Goal: Entertainment & Leisure: Browse casually

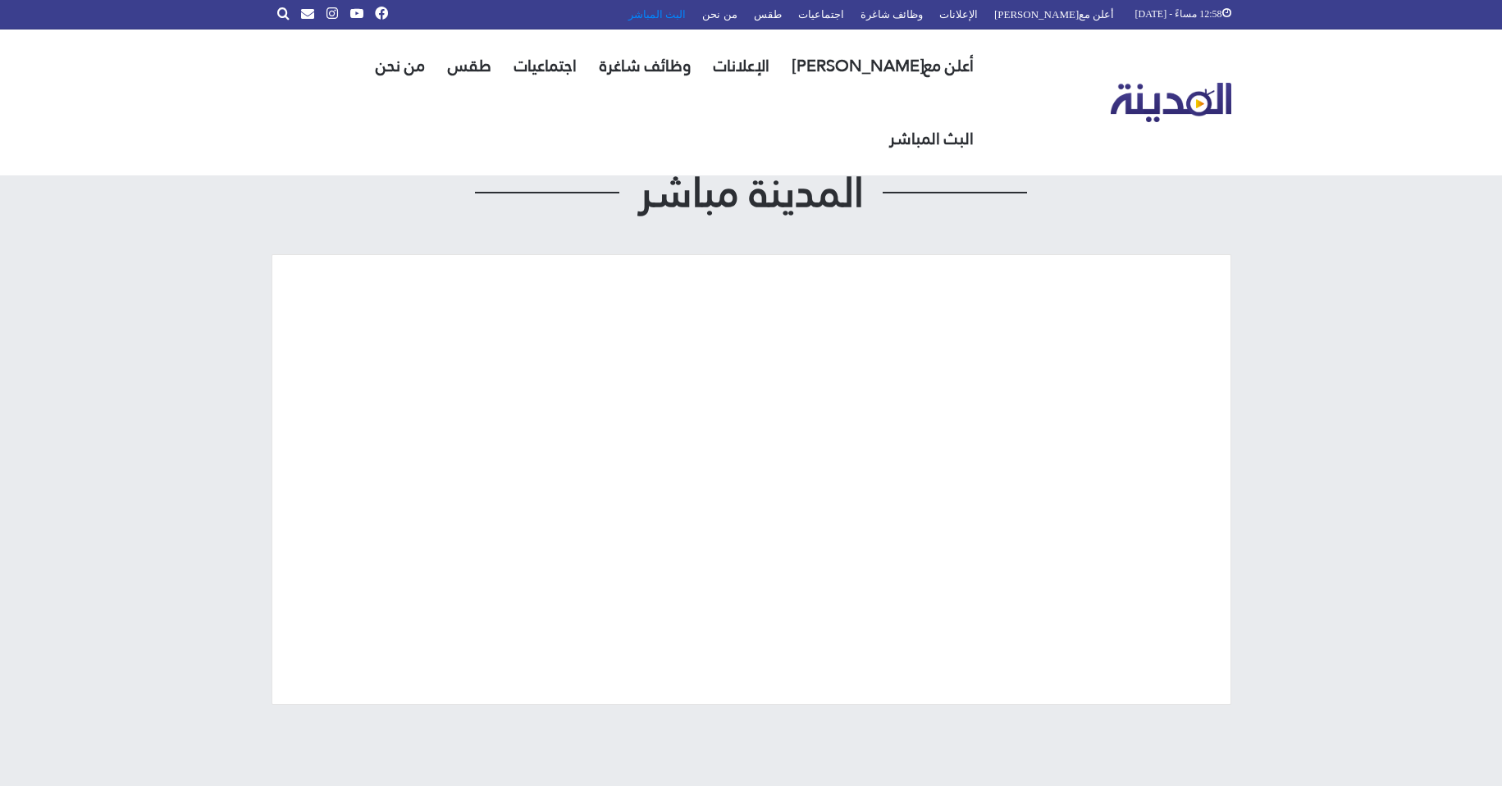
click at [694, 14] on link "البث المباشر" at bounding box center [657, 14] width 74 height 29
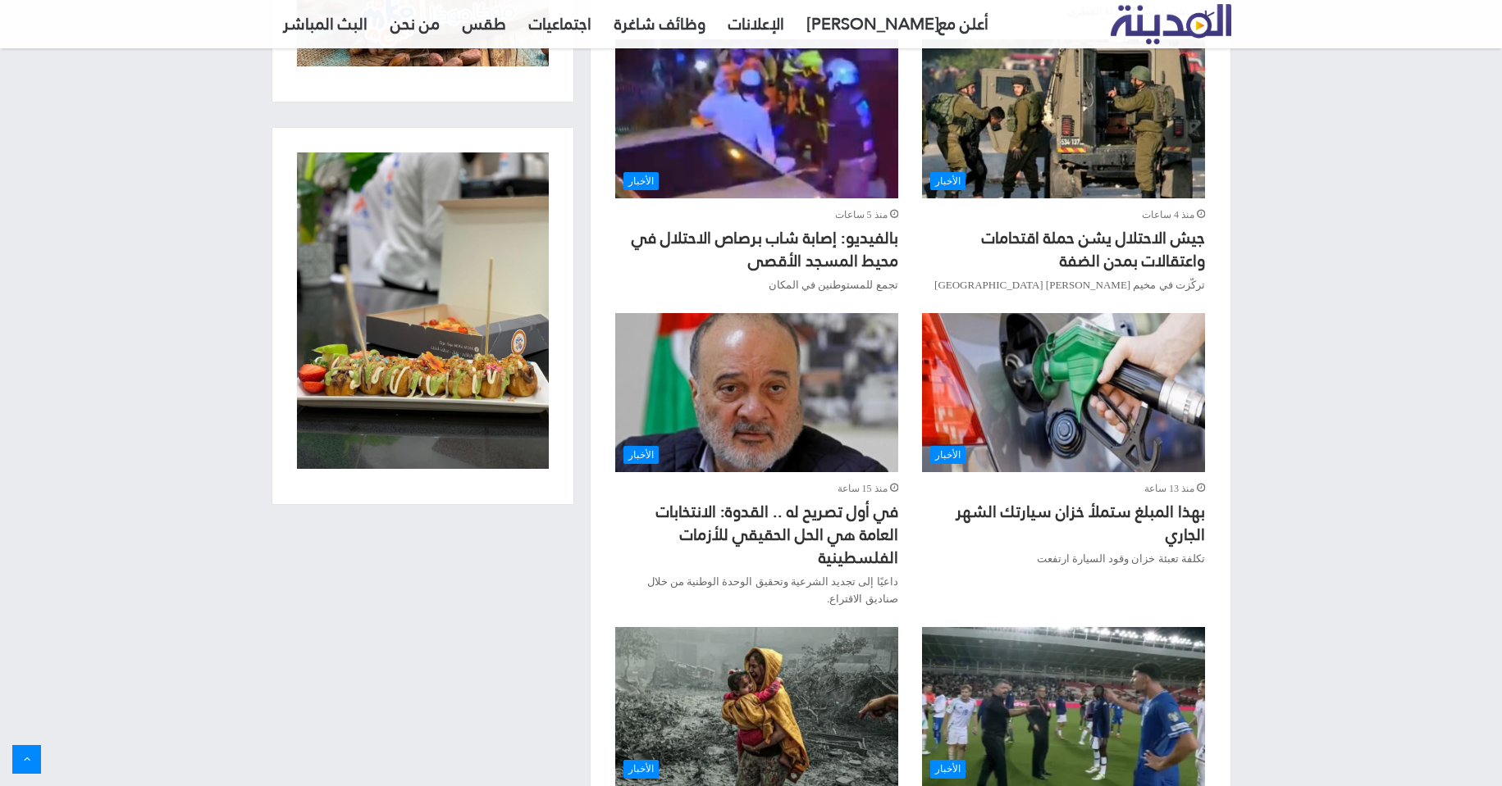
scroll to position [1312, 0]
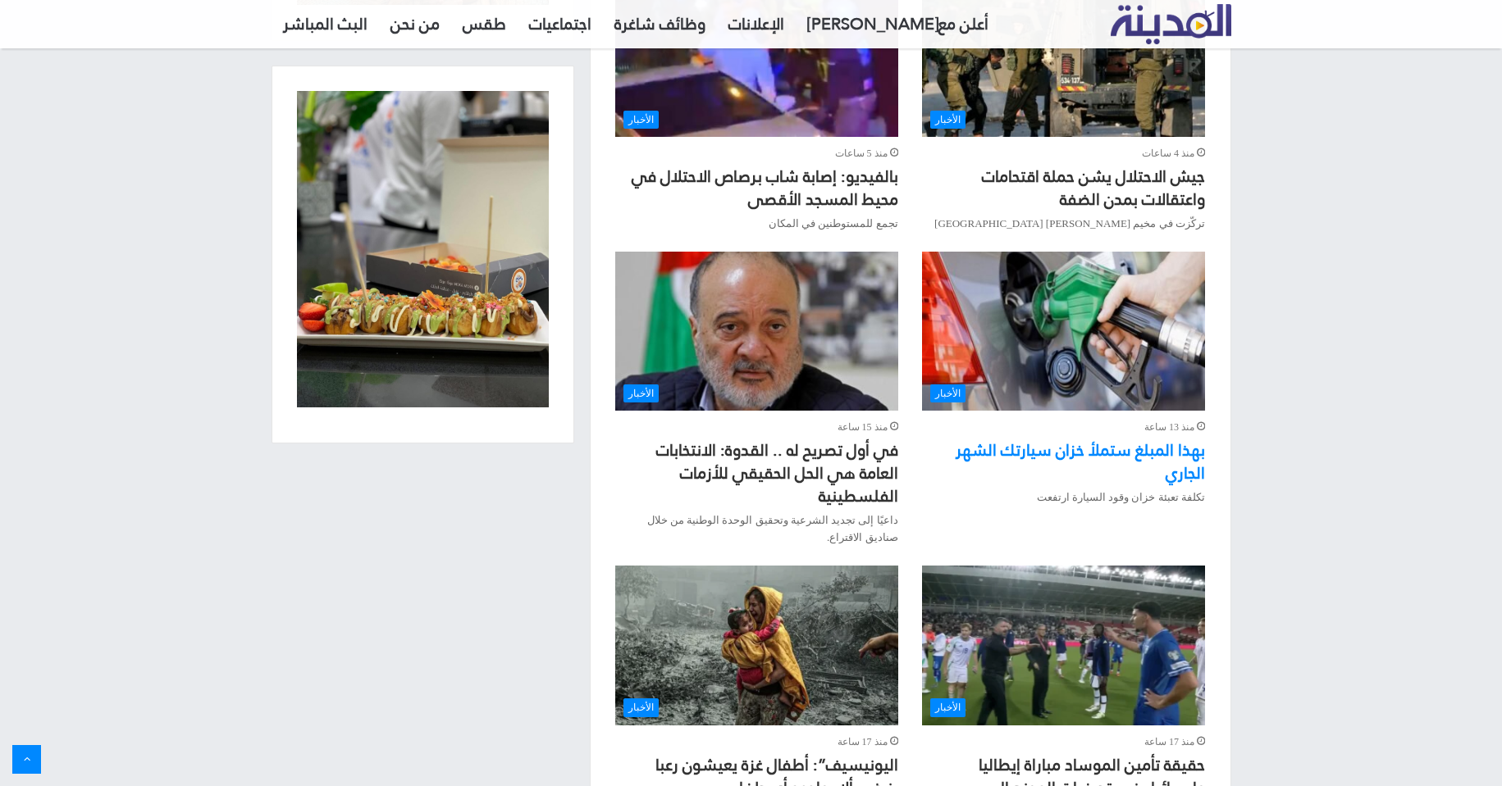
click at [1073, 435] on link "بهذا المبلغ ستملأ خزان سيارتك الشهر الجاري" at bounding box center [1079, 462] width 249 height 54
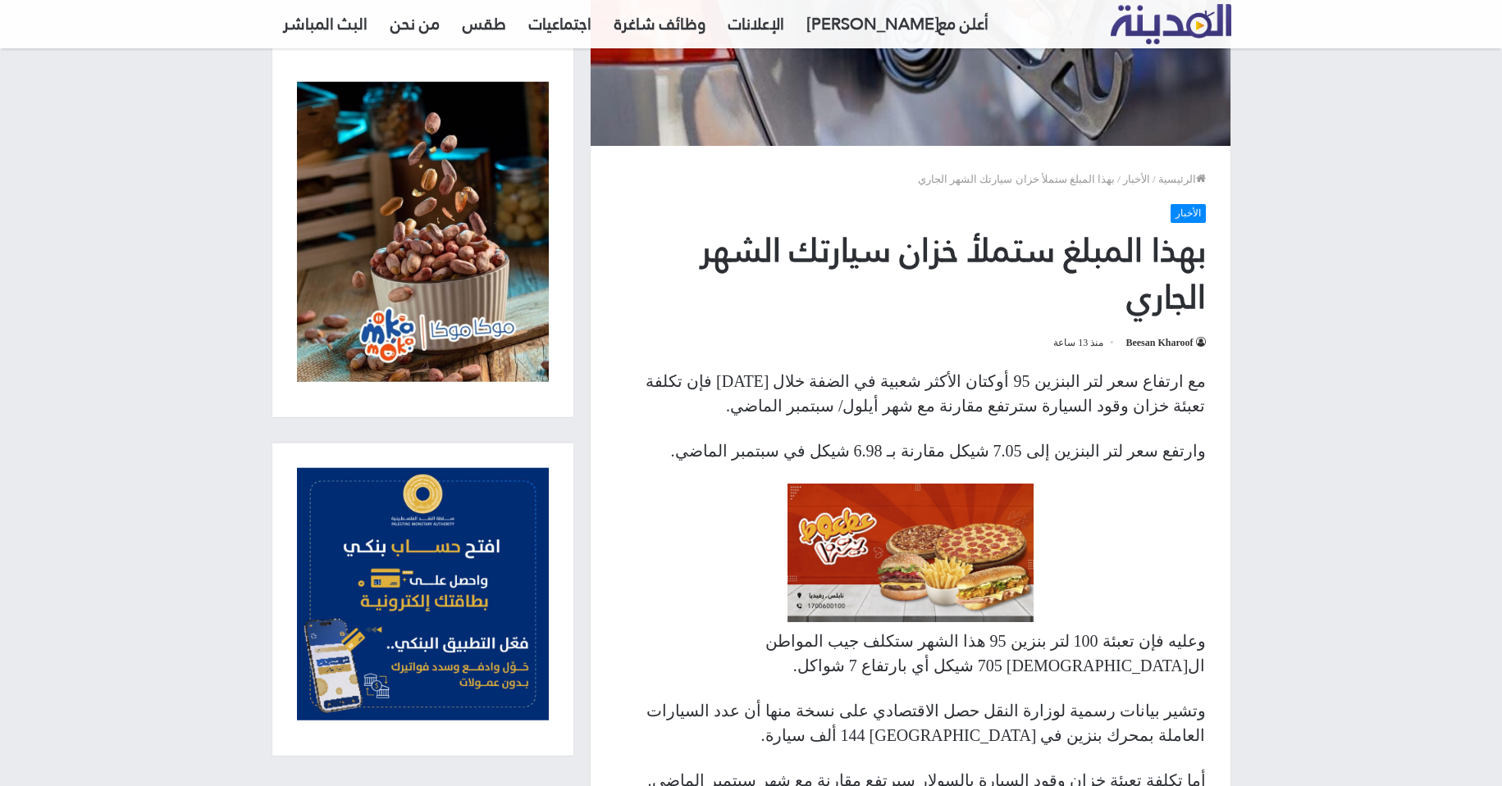
scroll to position [410, 0]
